Goal: Task Accomplishment & Management: Use online tool/utility

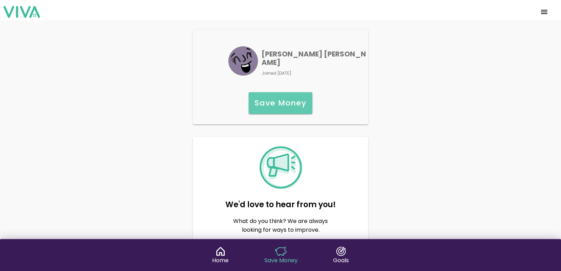
scroll to position [34, 0]
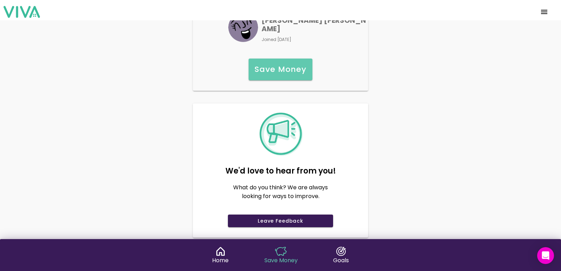
click at [220, 253] on img at bounding box center [220, 251] width 12 height 9
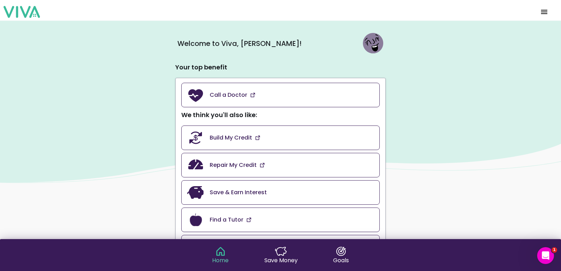
click at [280, 248] on img at bounding box center [281, 251] width 12 height 9
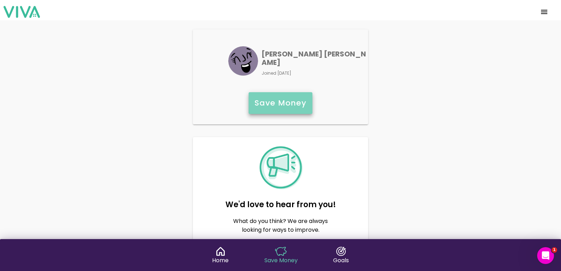
click at [0, 0] on slot "Save Money" at bounding box center [0, 0] width 0 height 0
